Goal: Transaction & Acquisition: Purchase product/service

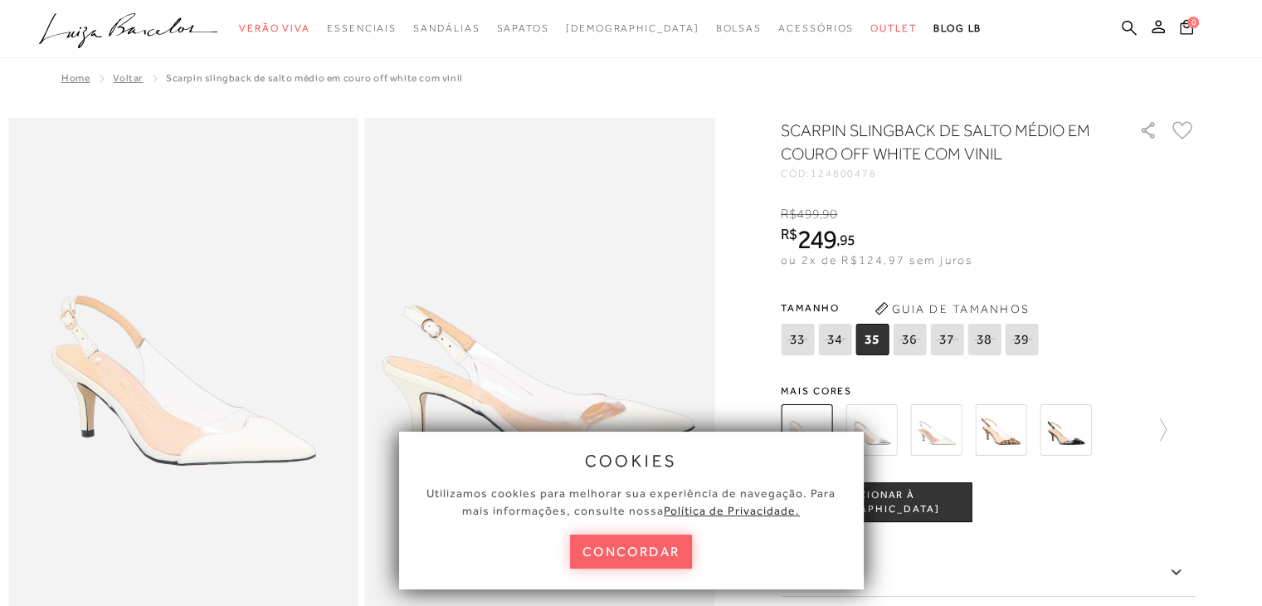
click at [1193, 300] on div "Tamanho 33 34 35" at bounding box center [988, 327] width 415 height 64
drag, startPoint x: 632, startPoint y: 550, endPoint x: 617, endPoint y: 526, distance: 28.3
click at [629, 550] on button "concordar" at bounding box center [631, 552] width 123 height 34
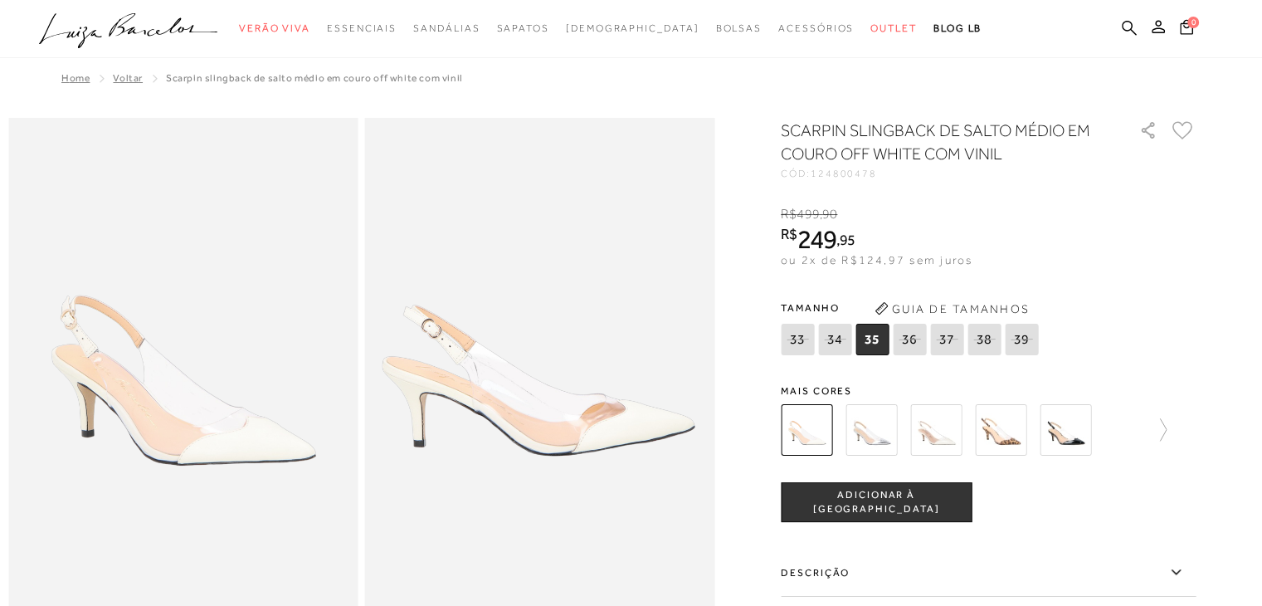
click at [95, 32] on icon ".a{fill-rule:evenodd;}" at bounding box center [128, 30] width 179 height 35
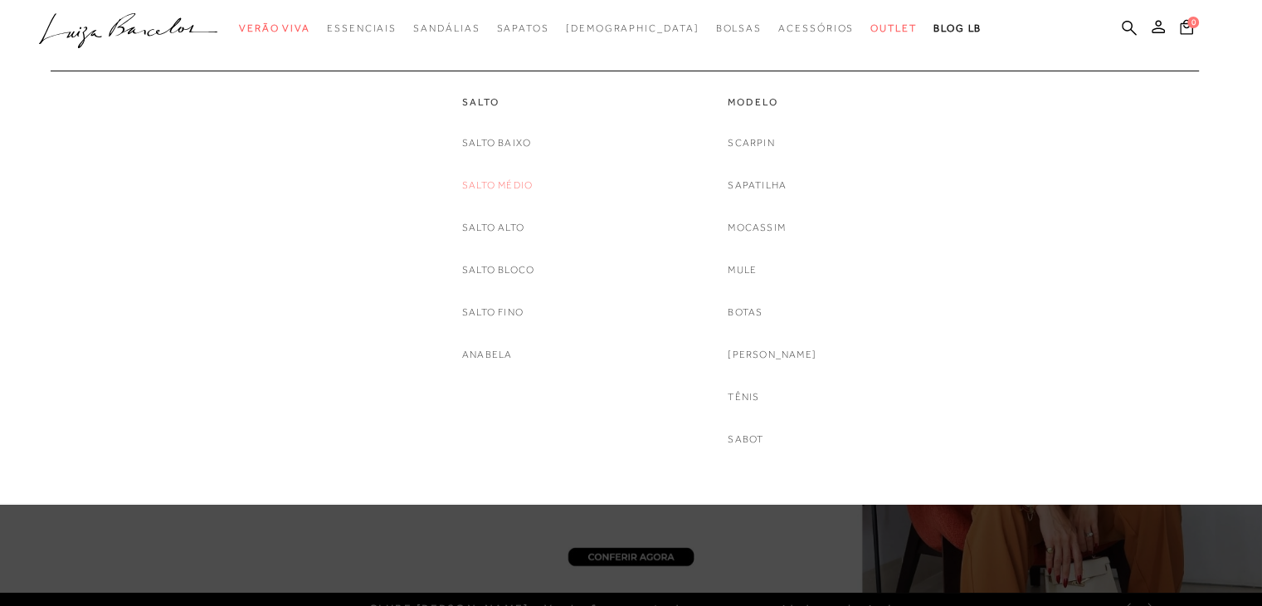
click at [511, 185] on link "Salto Médio" at bounding box center [497, 185] width 71 height 17
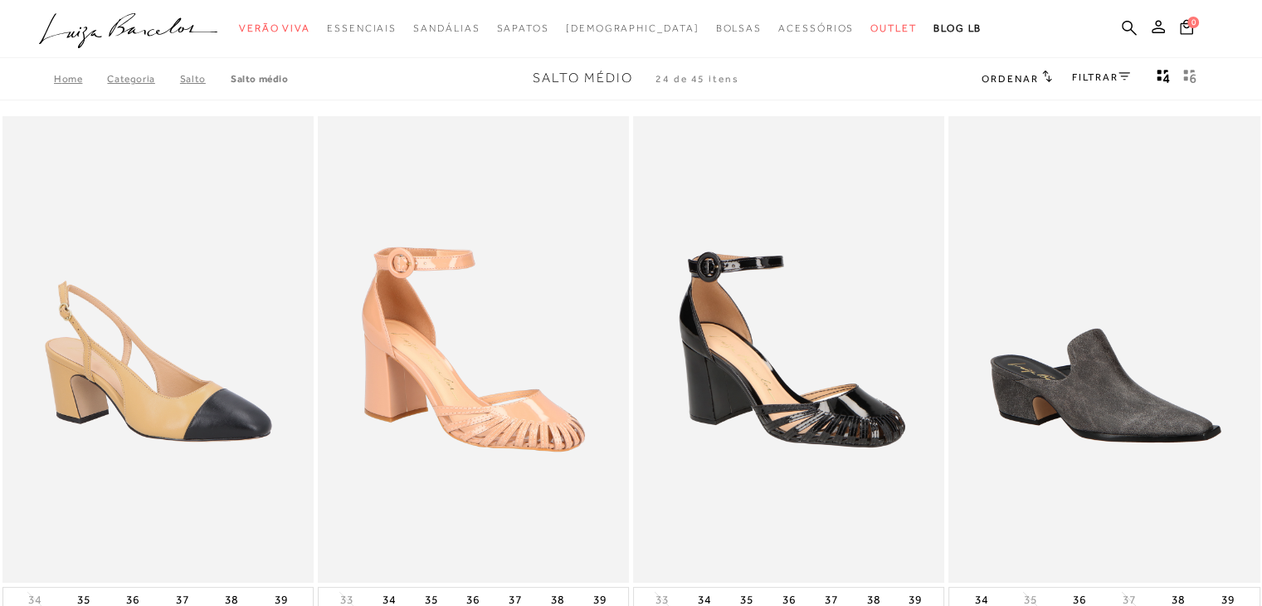
click at [1123, 78] on icon at bounding box center [1125, 76] width 12 height 8
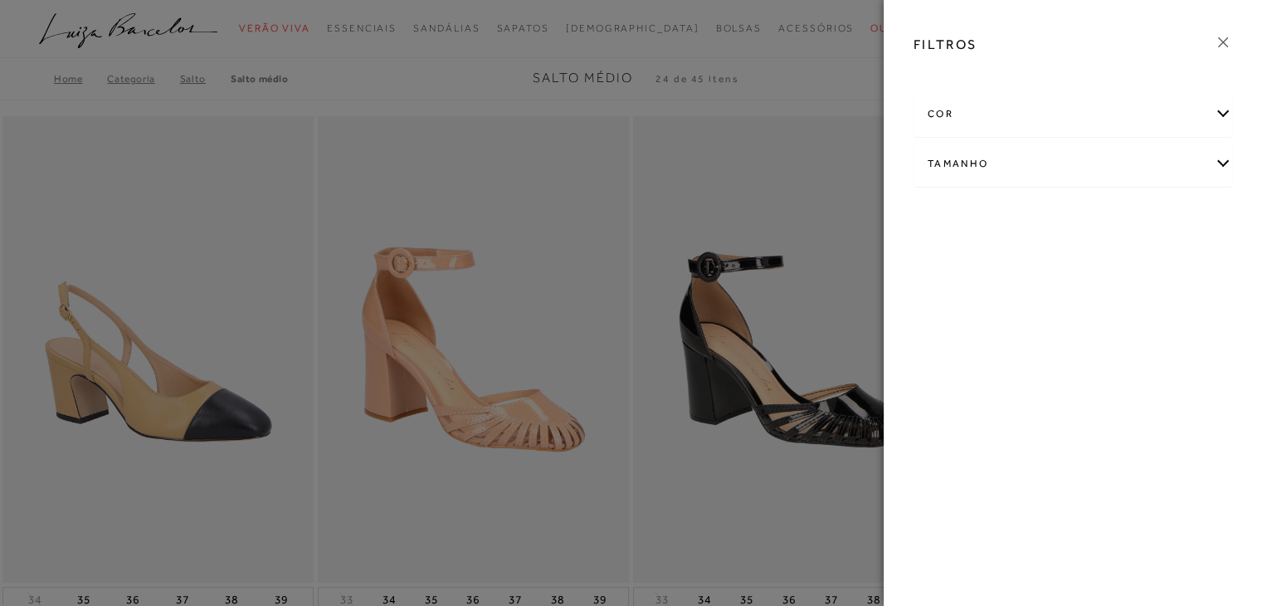
click at [1179, 110] on div "cor" at bounding box center [1073, 114] width 317 height 44
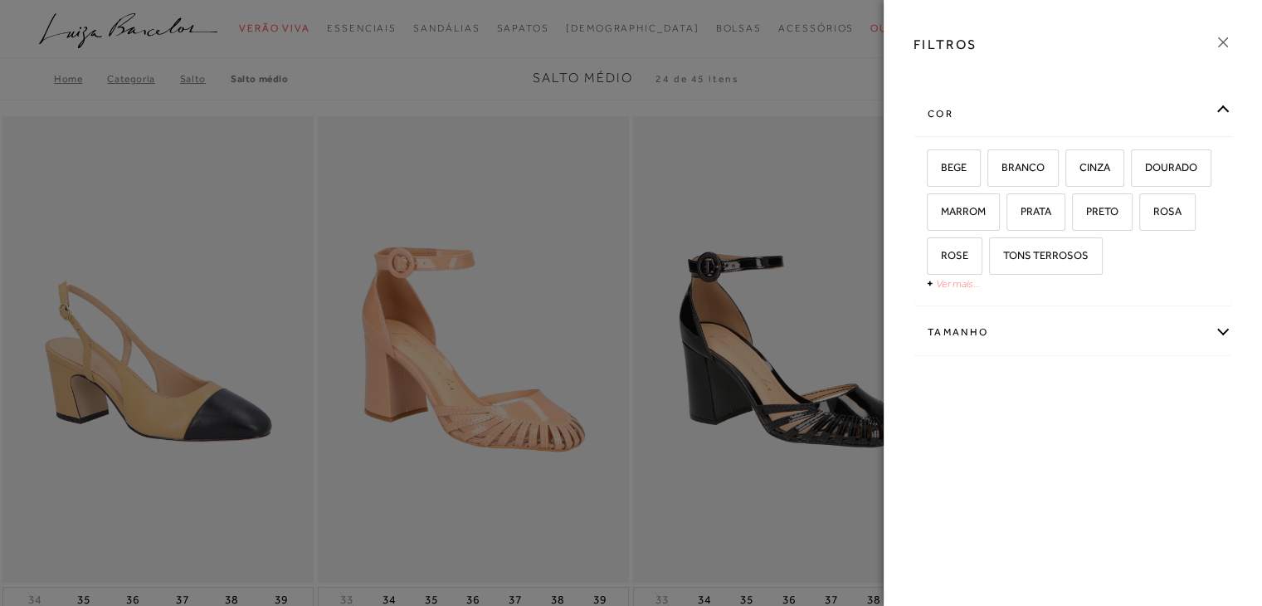
click at [947, 286] on link "Ver mais..." at bounding box center [958, 283] width 45 height 12
click at [1009, 165] on span "BRANCO" at bounding box center [1017, 167] width 56 height 12
click at [1002, 165] on input "BRANCO" at bounding box center [993, 170] width 17 height 17
checkbox input "true"
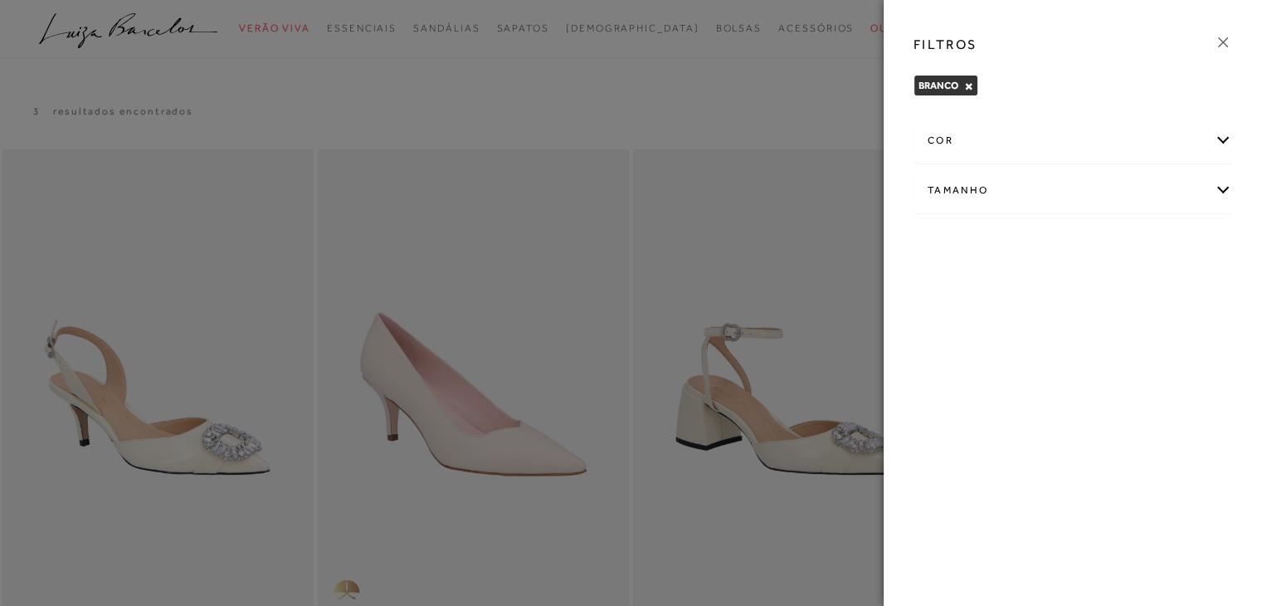
click at [1222, 193] on div "Tamanho" at bounding box center [1073, 190] width 317 height 44
click at [1172, 251] on label "38" at bounding box center [1179, 245] width 38 height 36
click at [1172, 251] on input "38" at bounding box center [1165, 246] width 17 height 17
checkbox input "true"
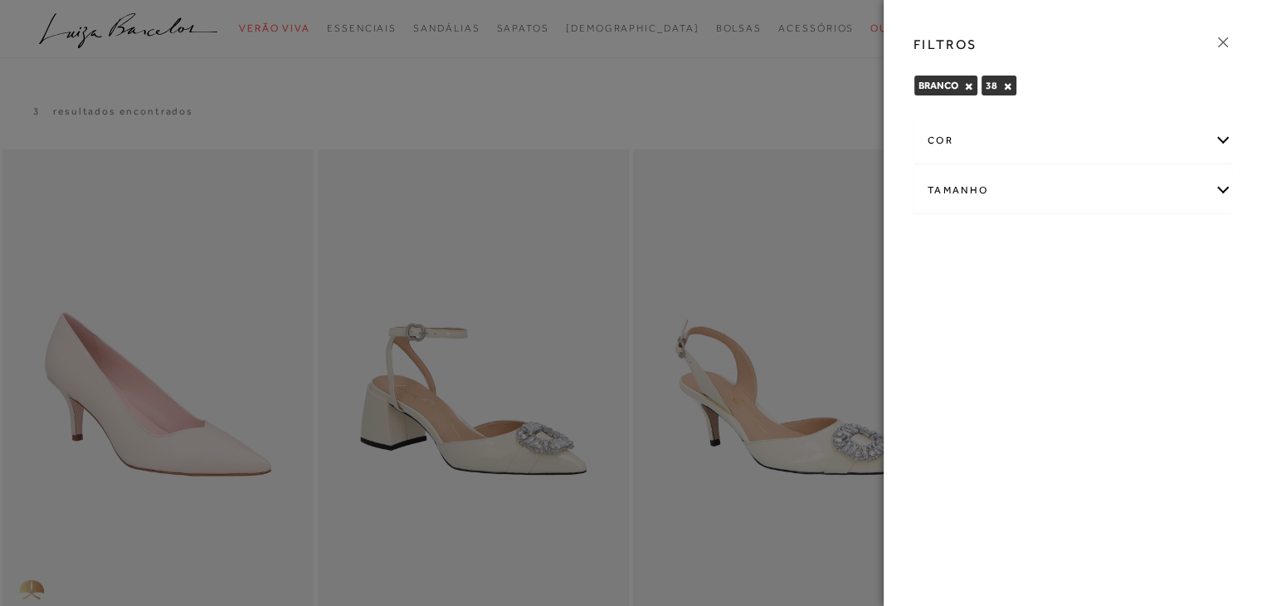
click at [1222, 41] on icon at bounding box center [1223, 42] width 10 height 10
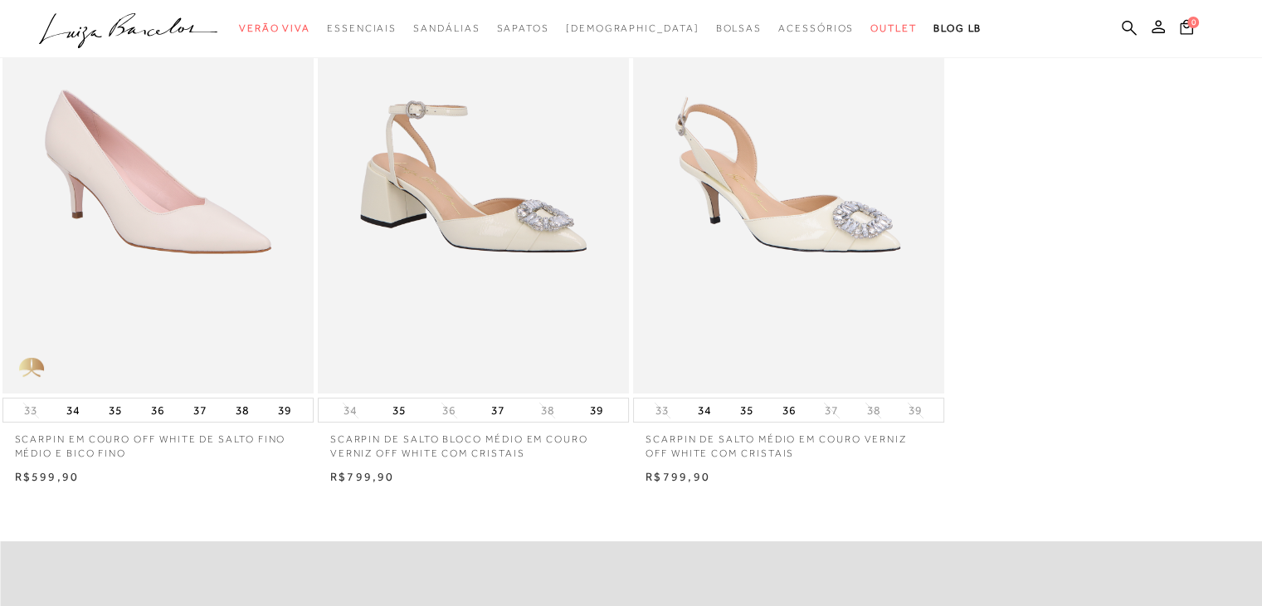
scroll to position [249, 0]
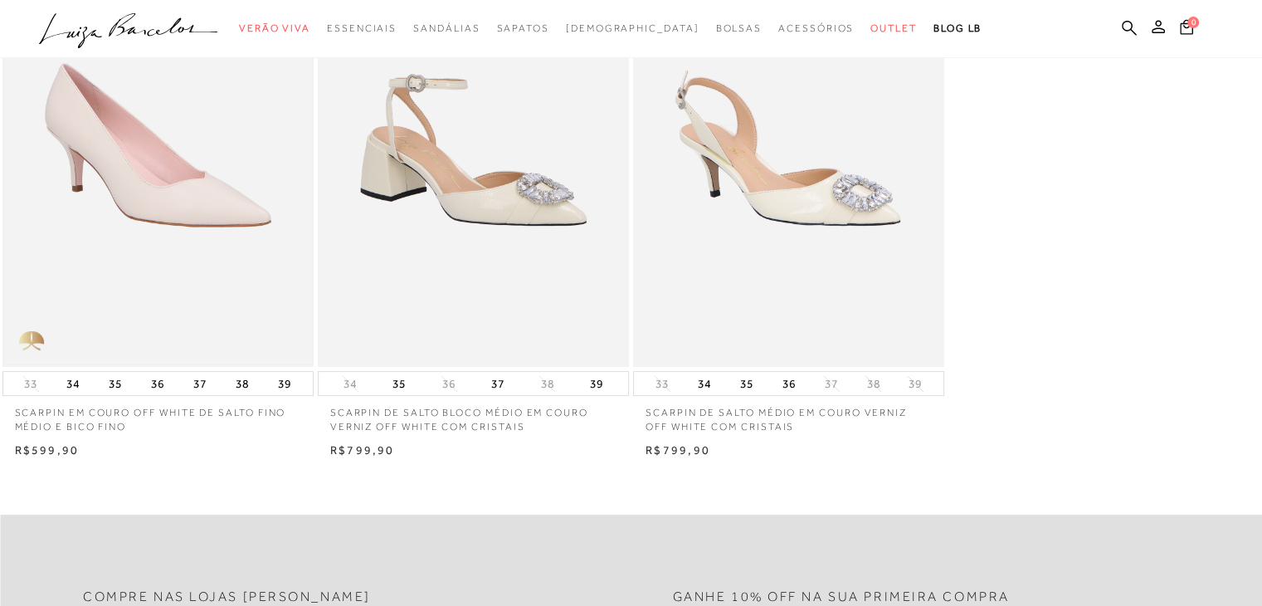
click at [173, 217] on img at bounding box center [158, 134] width 308 height 462
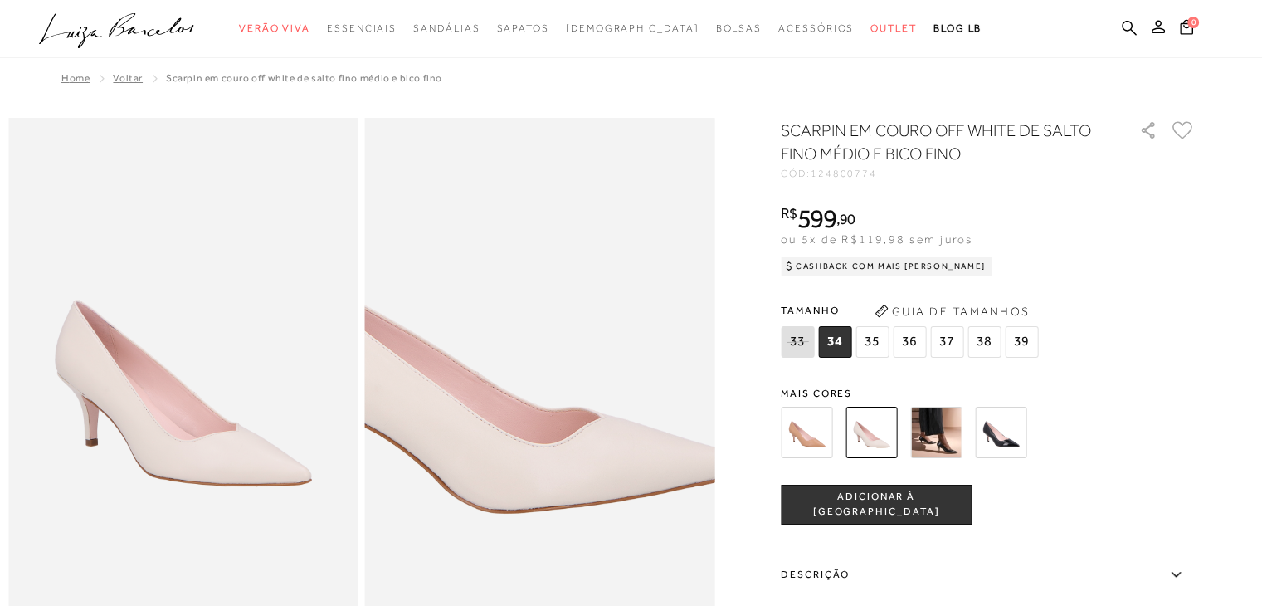
click at [600, 462] on img at bounding box center [484, 304] width 700 height 1050
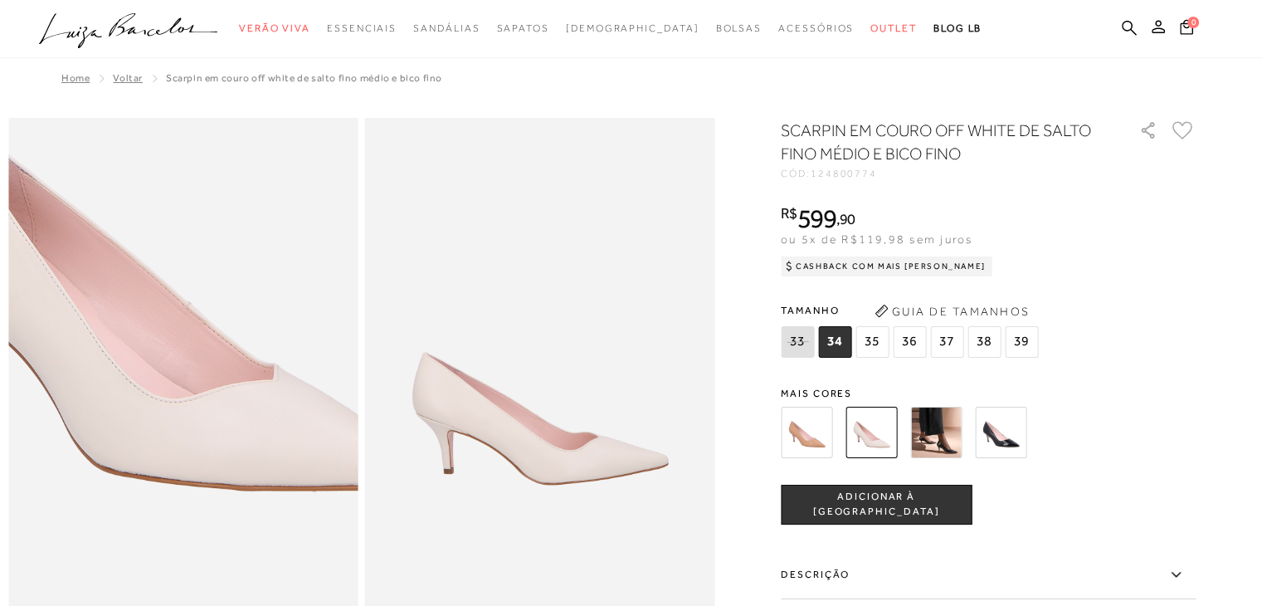
click at [197, 488] on img at bounding box center [167, 279] width 700 height 1050
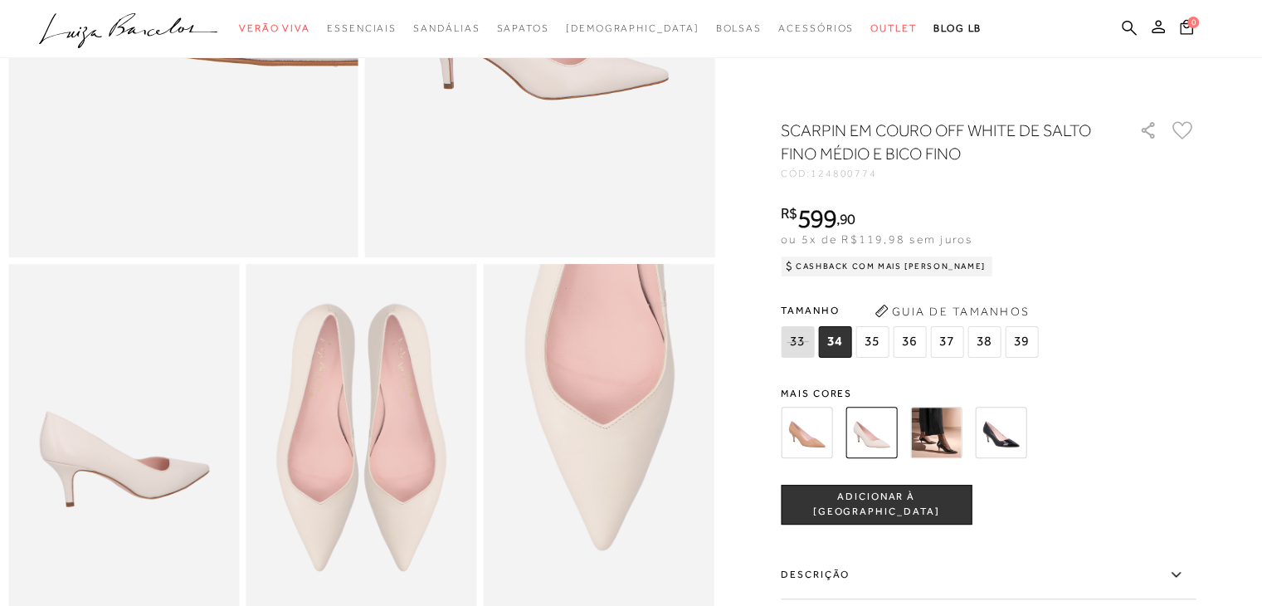
scroll to position [415, 0]
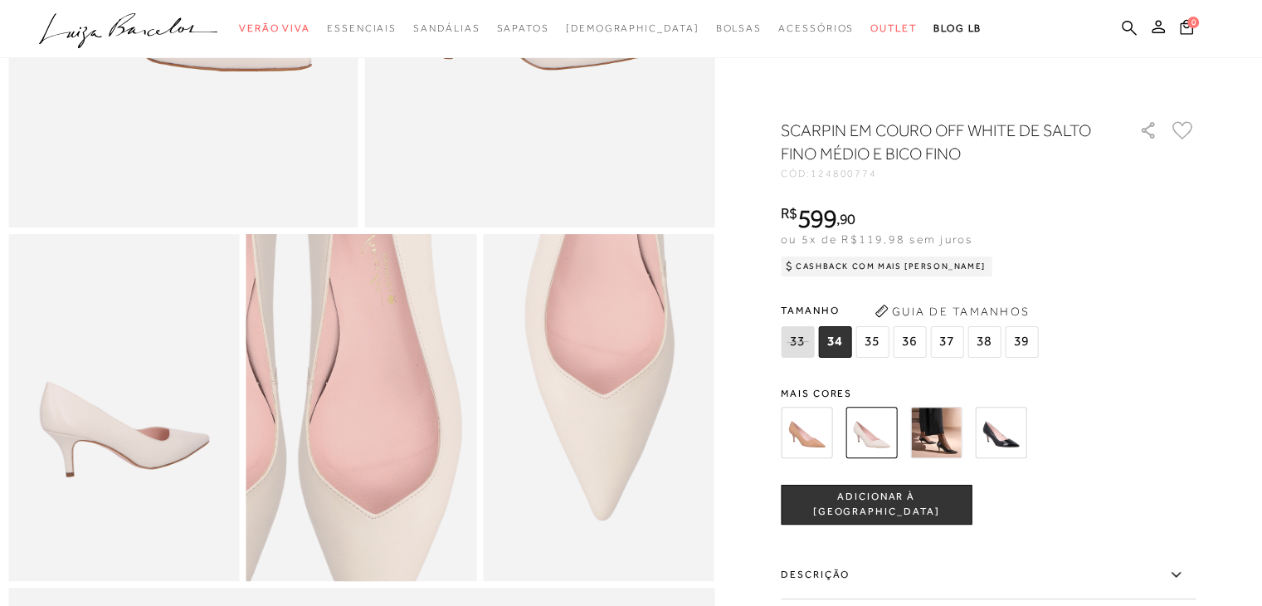
click at [432, 442] on img at bounding box center [292, 385] width 462 height 693
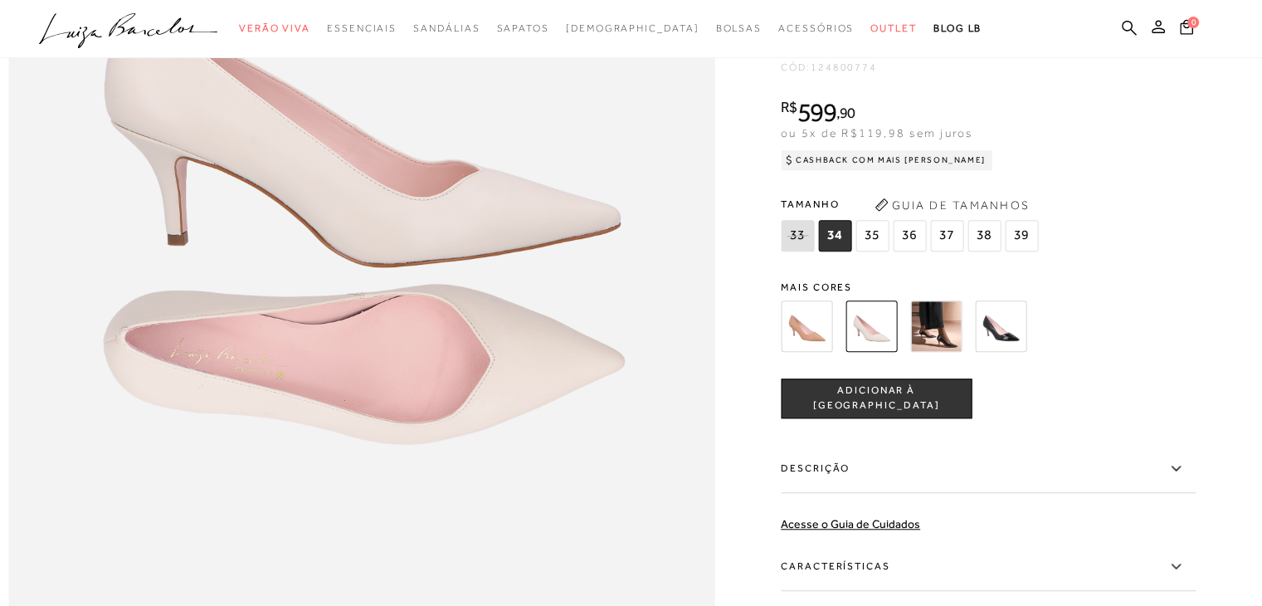
scroll to position [1245, 0]
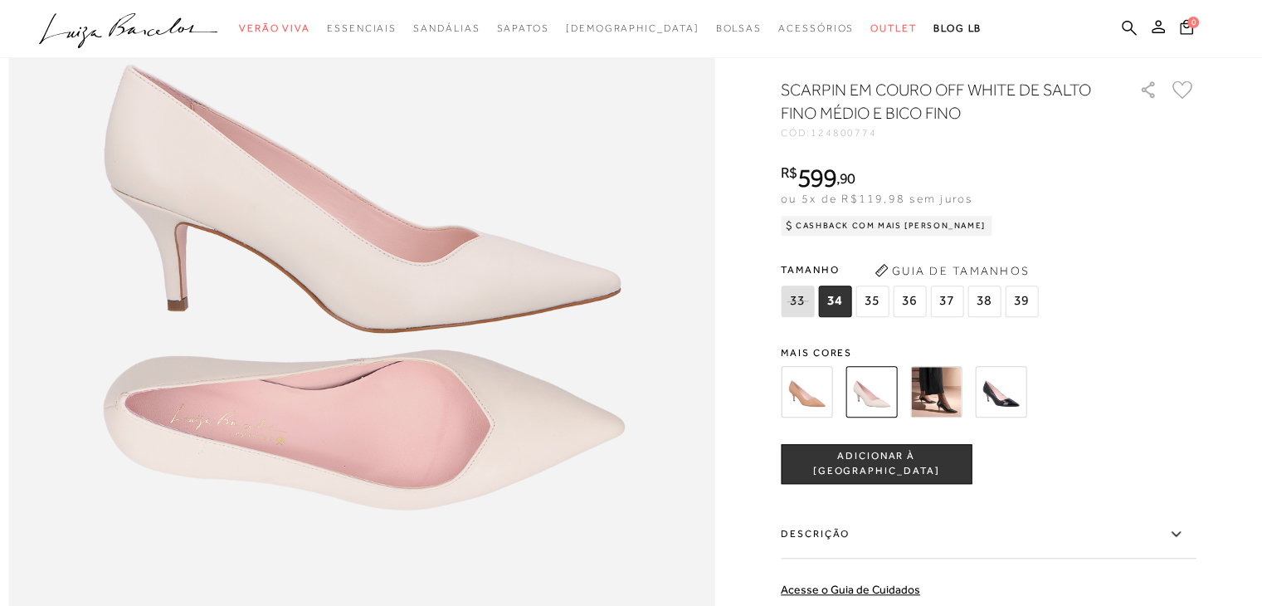
click at [981, 317] on span "38" at bounding box center [984, 302] width 33 height 32
click at [910, 284] on button "Guia de Tamanhos" at bounding box center [952, 270] width 166 height 27
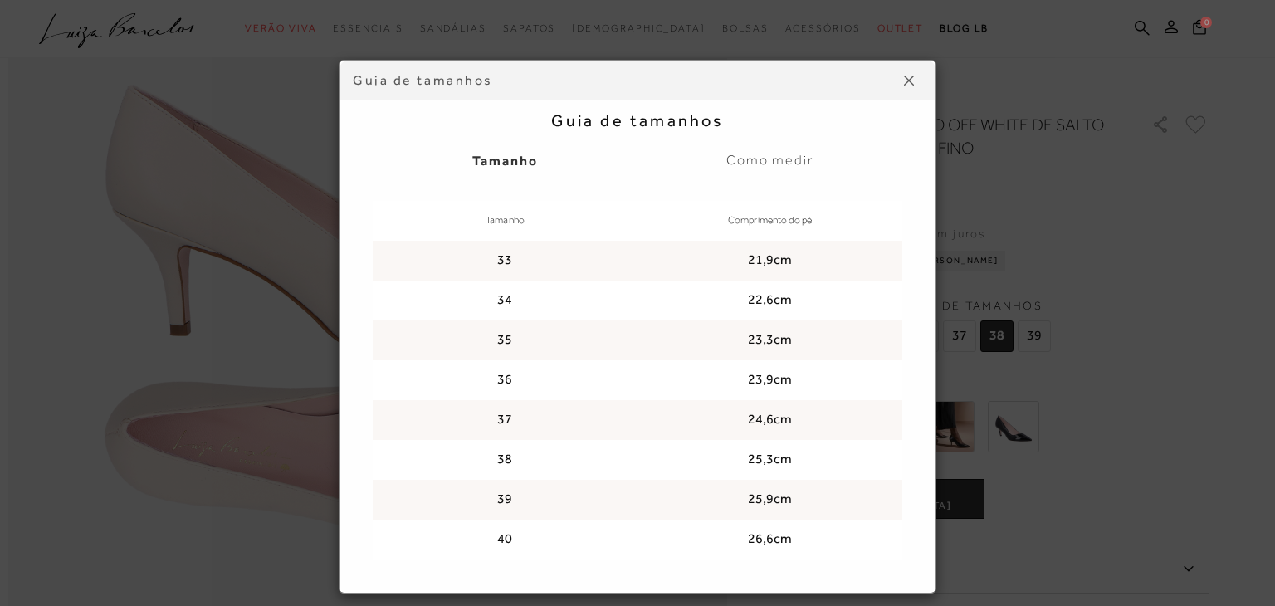
click at [901, 89] on button at bounding box center [909, 80] width 27 height 27
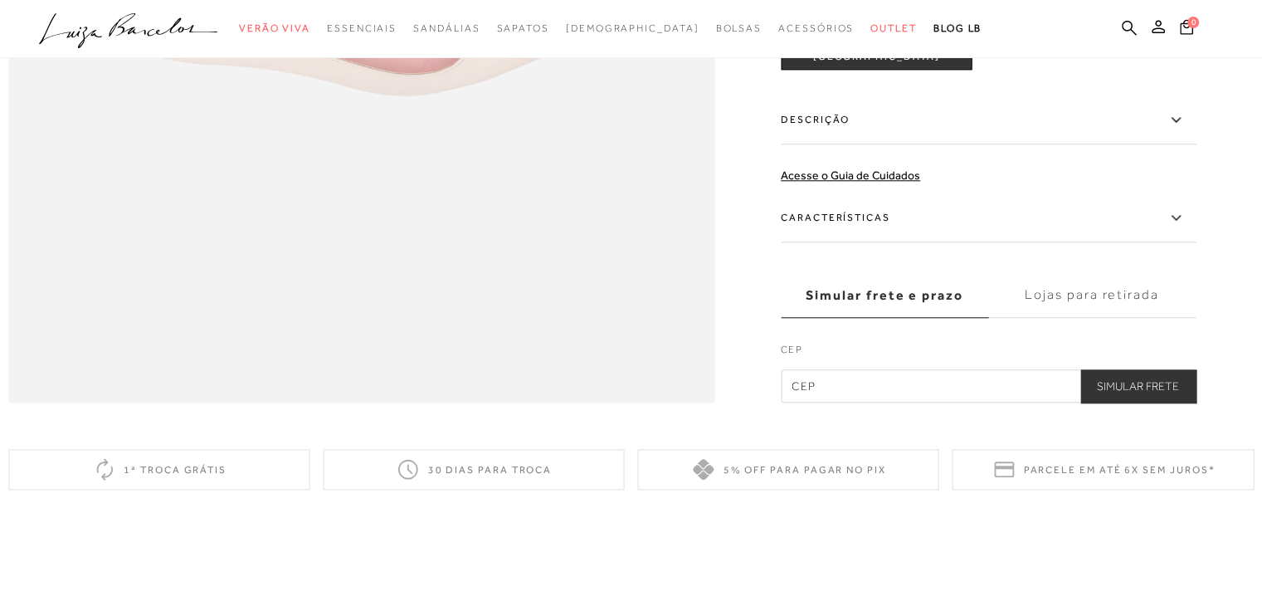
scroll to position [1660, 0]
click at [843, 402] on input "text" at bounding box center [988, 385] width 415 height 33
type input "30555-160"
click at [1141, 402] on button "Simular Frete" at bounding box center [1138, 385] width 115 height 33
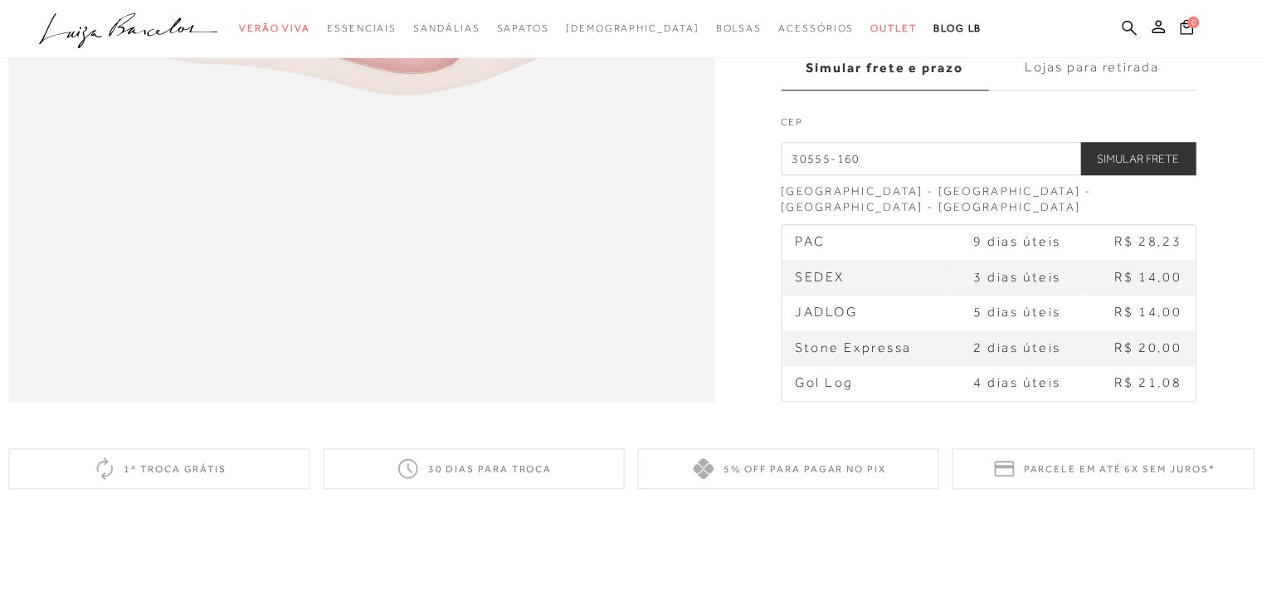
click at [1062, 90] on label "Lojas para retirada" at bounding box center [1091, 68] width 207 height 45
click at [0, 0] on input "Lojas para retirada" at bounding box center [0, 0] width 0 height 0
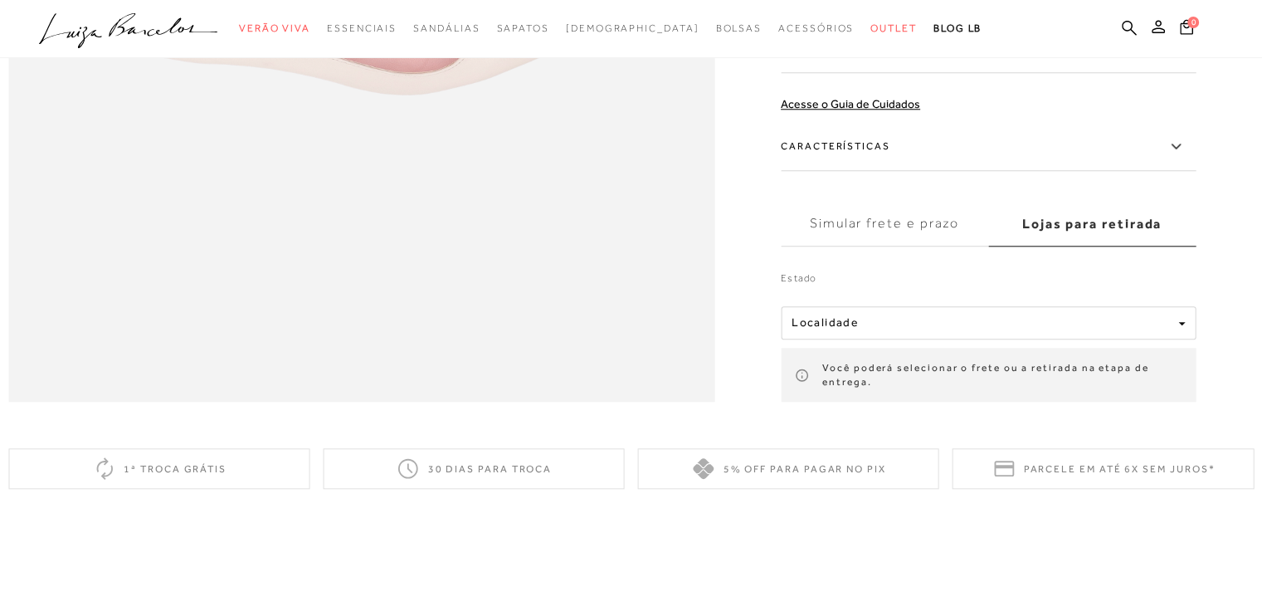
click at [976, 375] on div "Estado Localidade [GEOGRAPHIC_DATA] [GEOGRAPHIC_DATA] [GEOGRAPHIC_DATA] Você po…" at bounding box center [988, 326] width 415 height 152
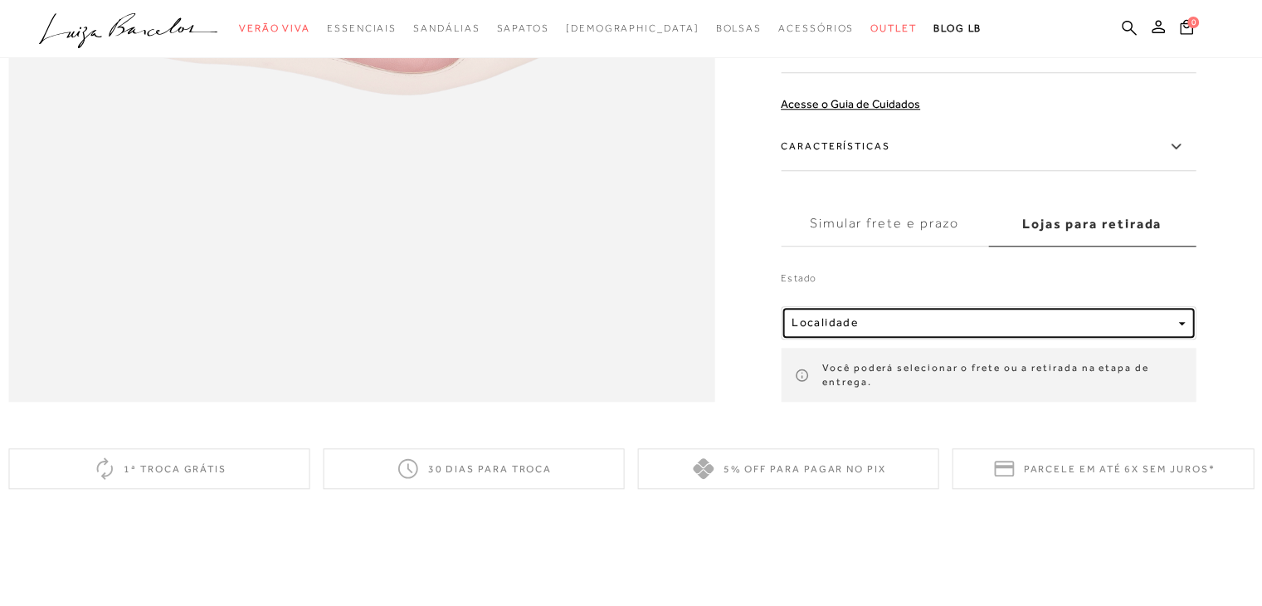
click at [973, 329] on div "Localidade" at bounding box center [982, 322] width 380 height 14
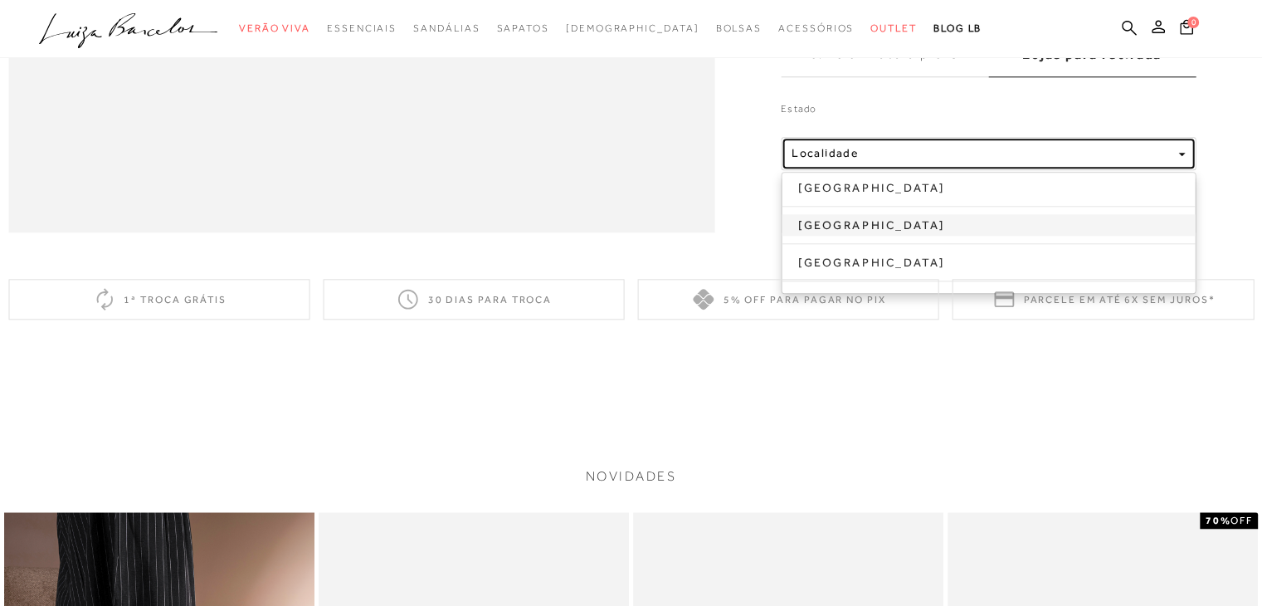
scroll to position [1826, 0]
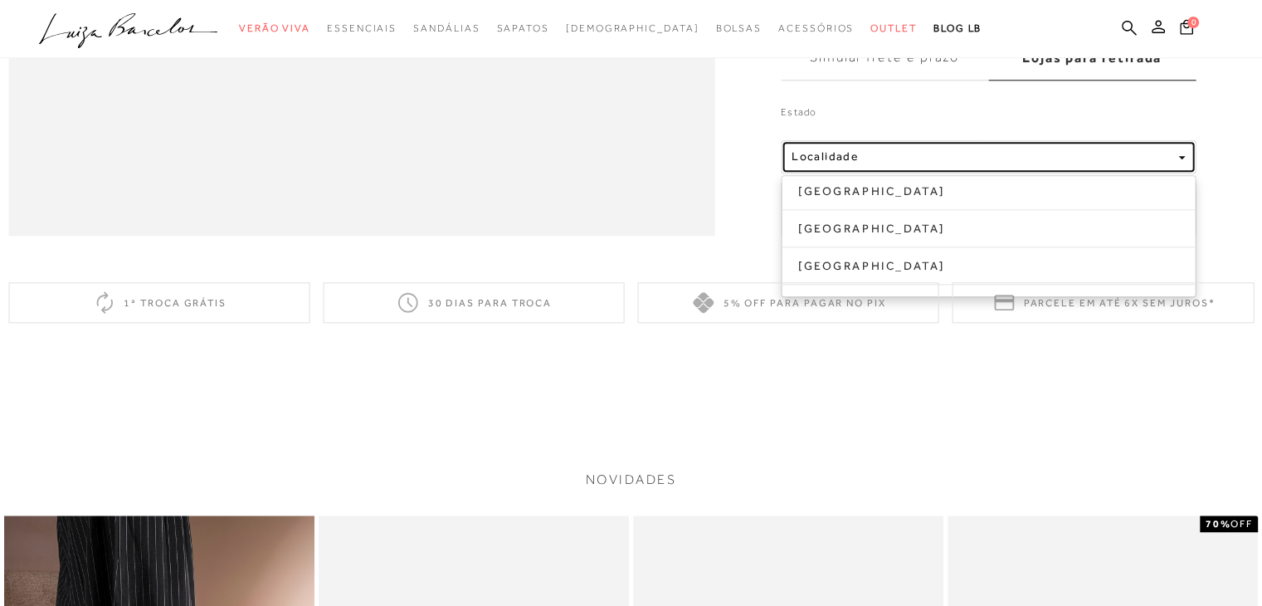
click at [909, 173] on button "Localidade" at bounding box center [988, 156] width 415 height 33
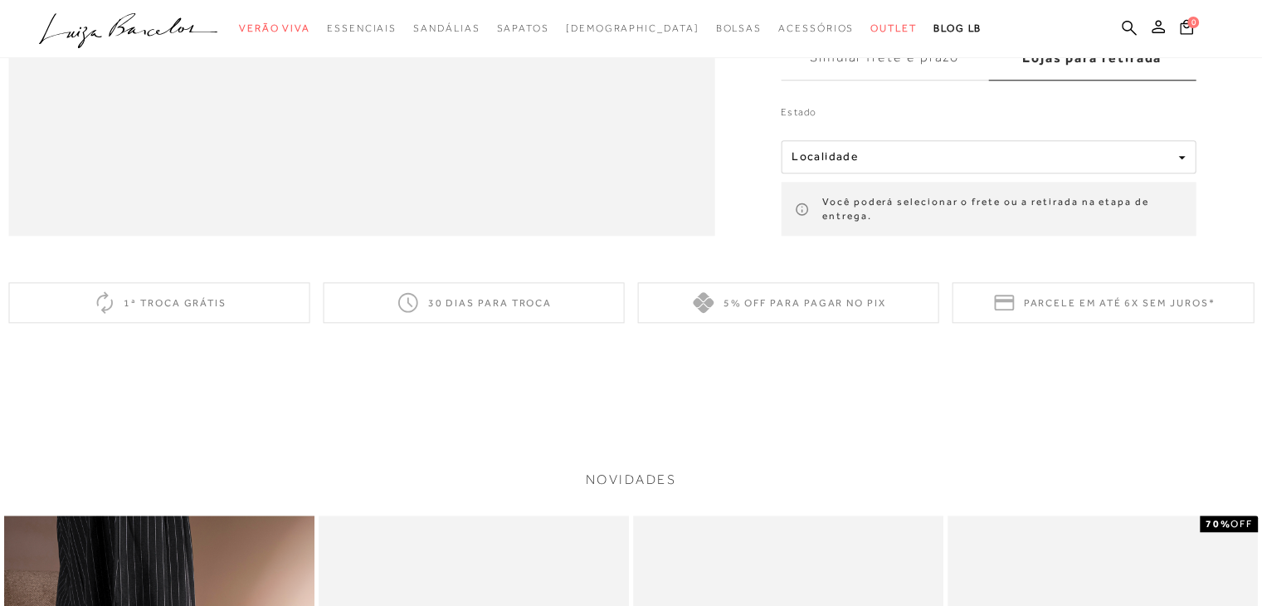
click at [1056, 237] on div "Você poderá selecionar o frete ou a retirada na etapa de entrega." at bounding box center [988, 209] width 415 height 55
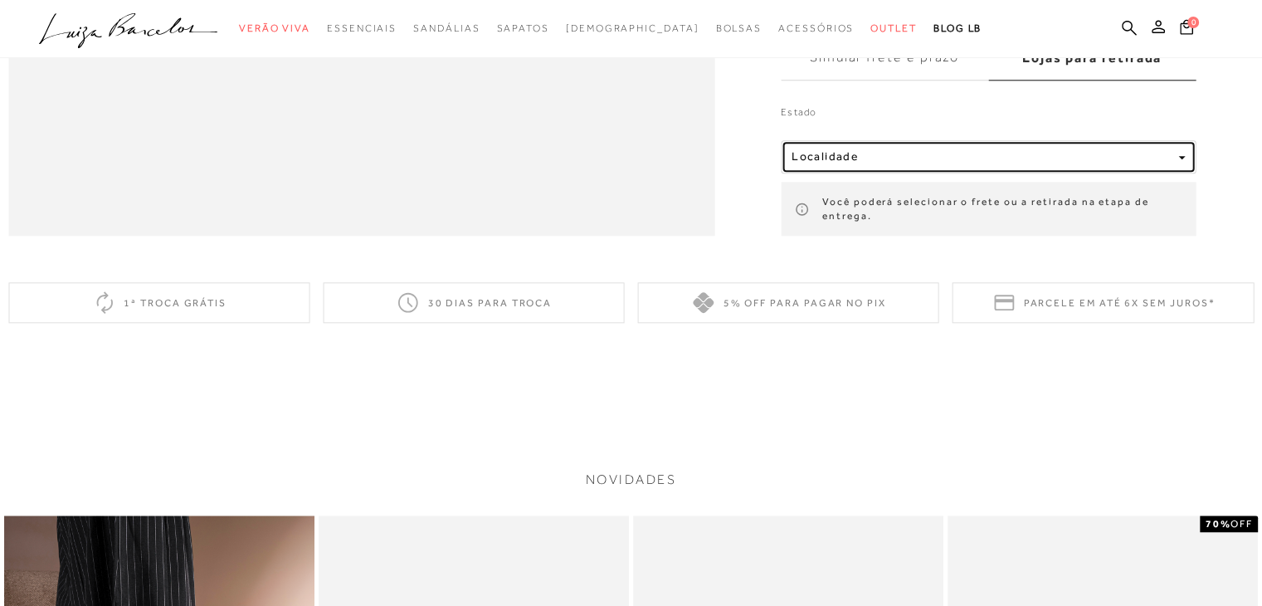
click at [1135, 164] on div "Localidade" at bounding box center [982, 156] width 380 height 14
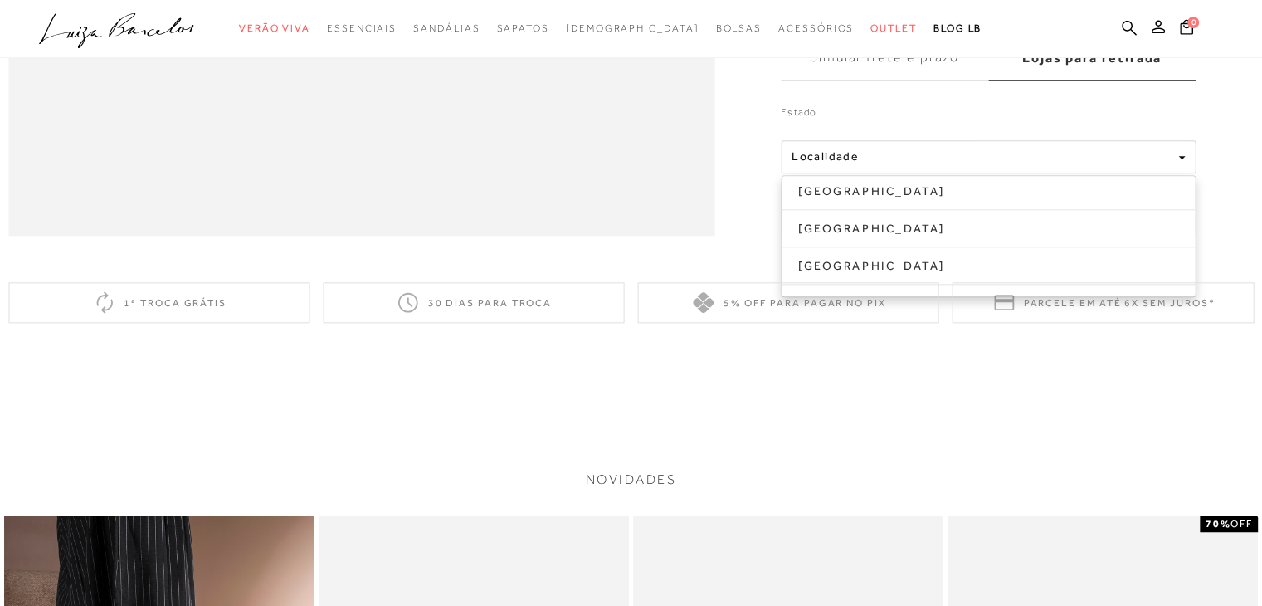
drag, startPoint x: 963, startPoint y: 535, endPoint x: 927, endPoint y: 492, distance: 56.0
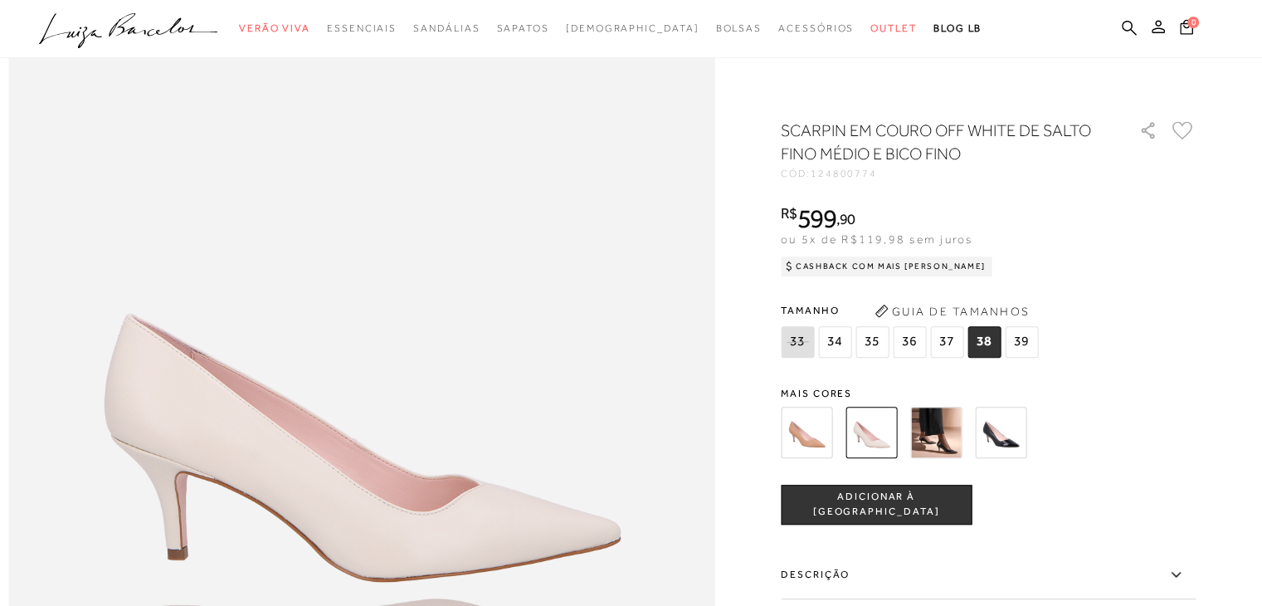
scroll to position [996, 0]
